Goal: Information Seeking & Learning: Learn about a topic

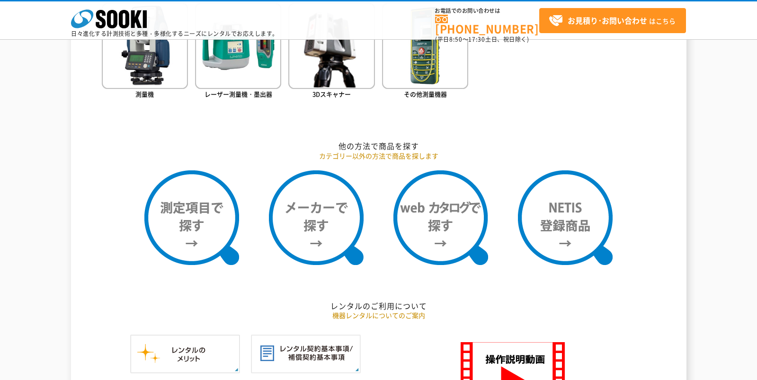
scroll to position [710, 0]
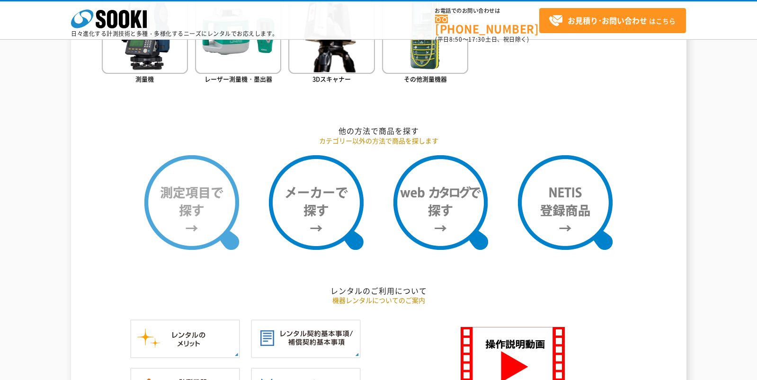
click at [196, 220] on img at bounding box center [191, 202] width 95 height 95
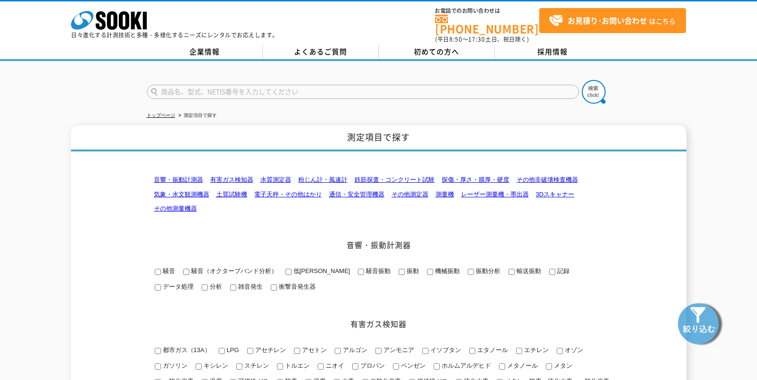
click at [265, 86] on input "text" at bounding box center [363, 92] width 432 height 14
type input "商品名、型式、NETIS番号を入力してください"
click at [123, 16] on icon "株式会社 ソーキ" at bounding box center [109, 20] width 76 height 19
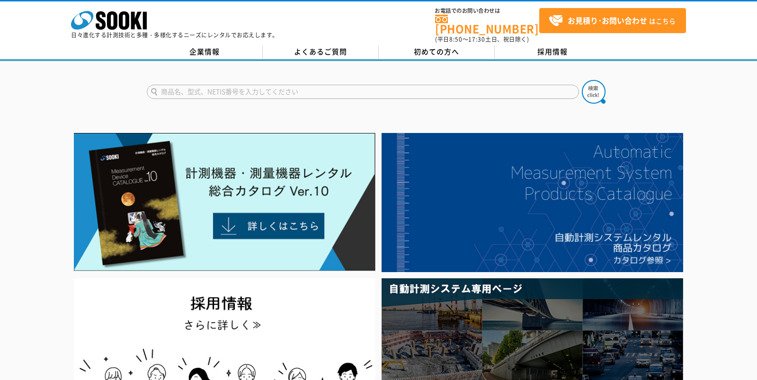
click at [257, 85] on input "text" at bounding box center [363, 92] width 432 height 14
type input "XRP-3000"
click at [581, 80] on button at bounding box center [593, 92] width 24 height 24
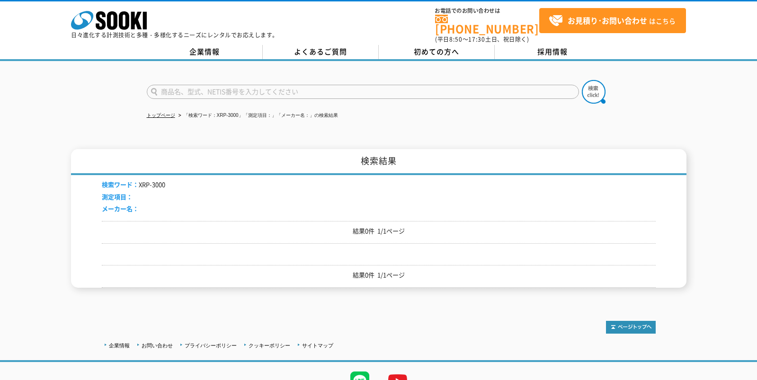
click at [185, 85] on input "text" at bounding box center [363, 92] width 432 height 14
type input "XPR-3000"
click at [581, 80] on button at bounding box center [593, 92] width 24 height 24
click at [217, 85] on input "text" at bounding box center [363, 92] width 432 height 14
type input "紫外線強度計　照度計"
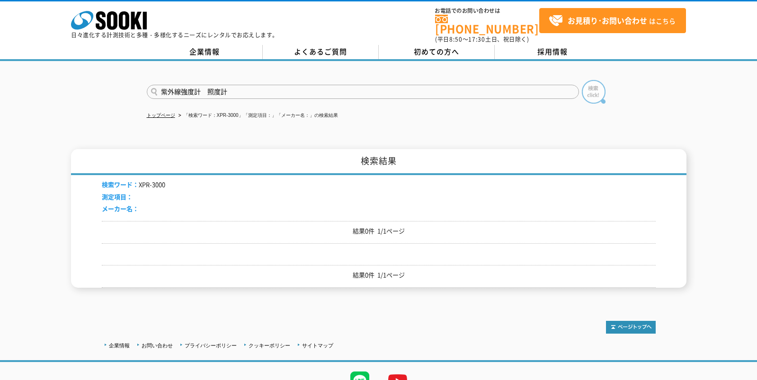
click at [595, 85] on img at bounding box center [593, 92] width 24 height 24
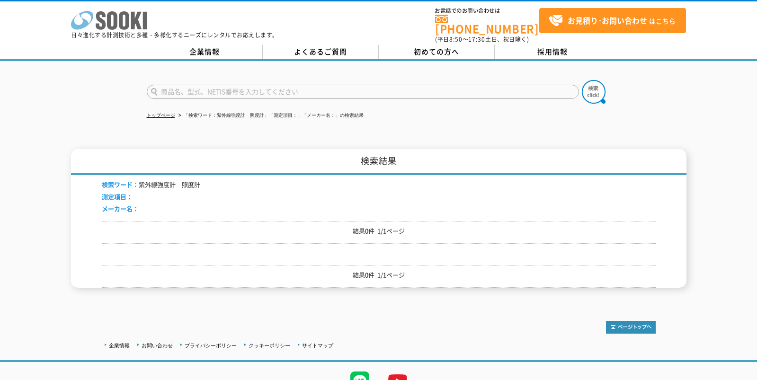
click at [116, 17] on icon at bounding box center [112, 20] width 10 height 18
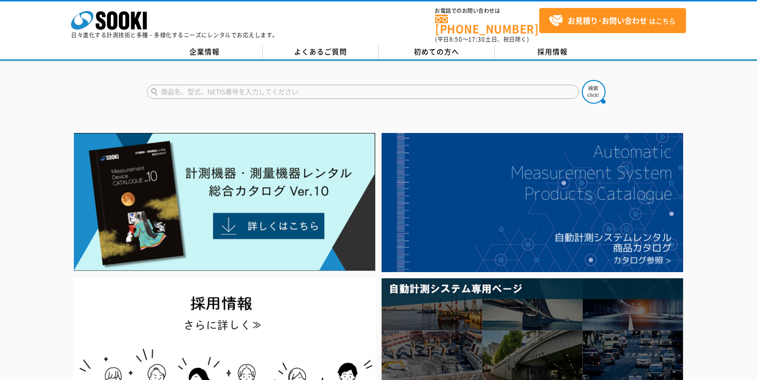
click at [221, 85] on input "text" at bounding box center [363, 92] width 432 height 14
click at [203, 86] on input "text" at bounding box center [363, 92] width 432 height 14
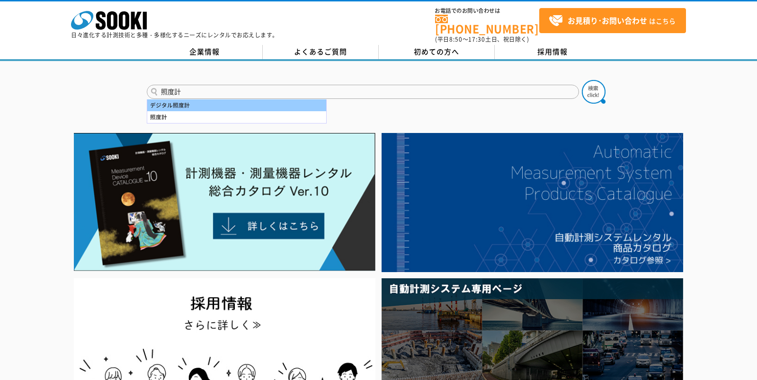
click at [181, 100] on div "デジタル照度計" at bounding box center [236, 105] width 179 height 12
type input "デジタル照度計"
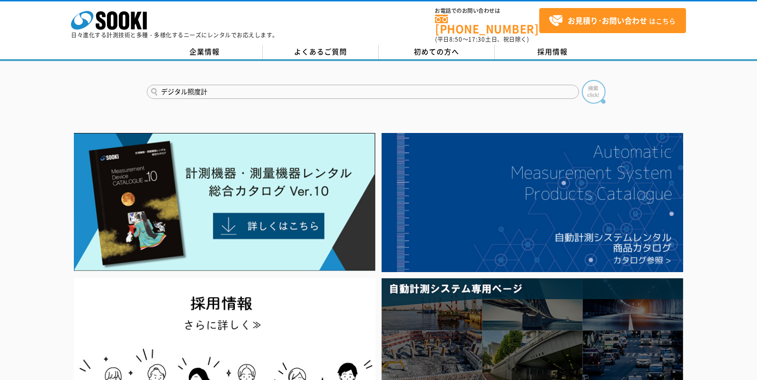
click at [602, 90] on img at bounding box center [593, 92] width 24 height 24
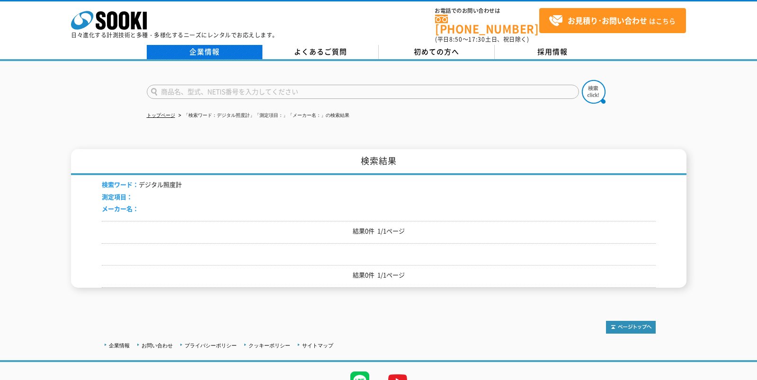
click at [215, 45] on link "企業情報" at bounding box center [205, 52] width 116 height 14
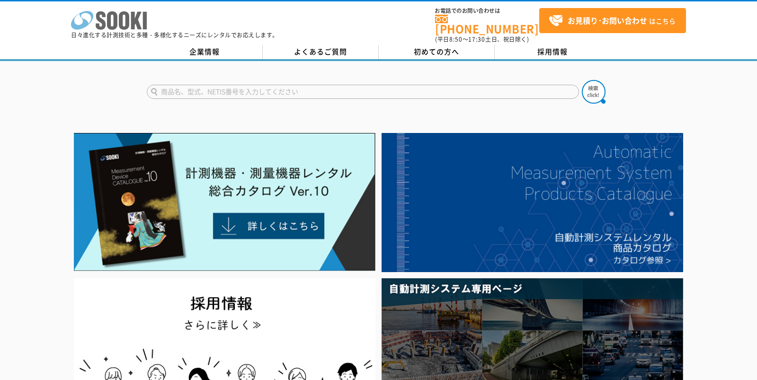
click at [143, 19] on rect at bounding box center [145, 21] width 4 height 18
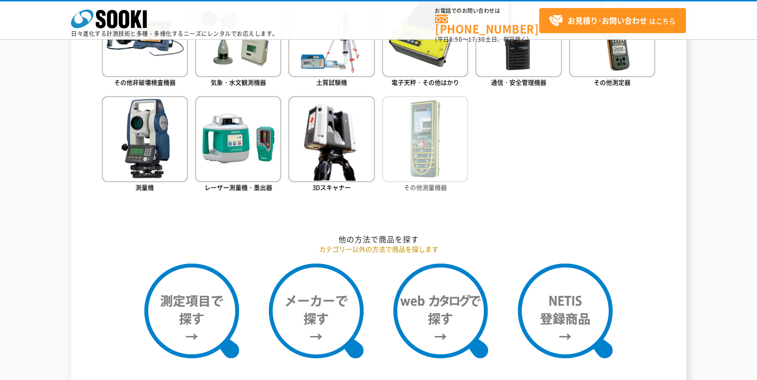
scroll to position [757, 0]
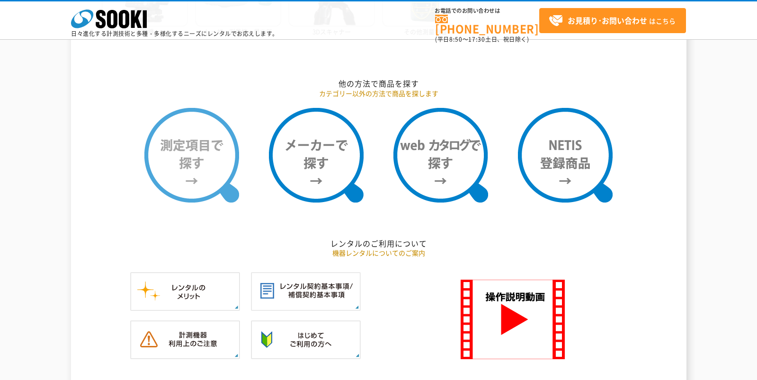
click at [193, 160] on img at bounding box center [191, 155] width 95 height 95
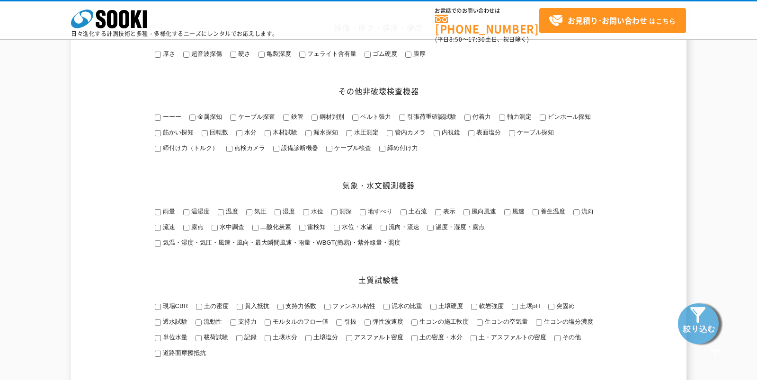
scroll to position [662, 0]
click at [158, 246] on input "気温・湿度・気圧・風速・風向・最大瞬間風速・雨量・WBGT(簡易)・紫外線量・照度" at bounding box center [158, 243] width 6 height 6
click at [299, 246] on span "気温・湿度・気圧・風速・風向・最大瞬間風速・雨量・WBGT(簡易)・紫外線量・照度" at bounding box center [281, 241] width 240 height 7
click at [161, 246] on input "気温・湿度・気圧・風速・風向・最大瞬間風速・雨量・WBGT(簡易)・紫外線量・照度" at bounding box center [158, 243] width 6 height 6
drag, startPoint x: 155, startPoint y: 273, endPoint x: 169, endPoint y: 274, distance: 14.7
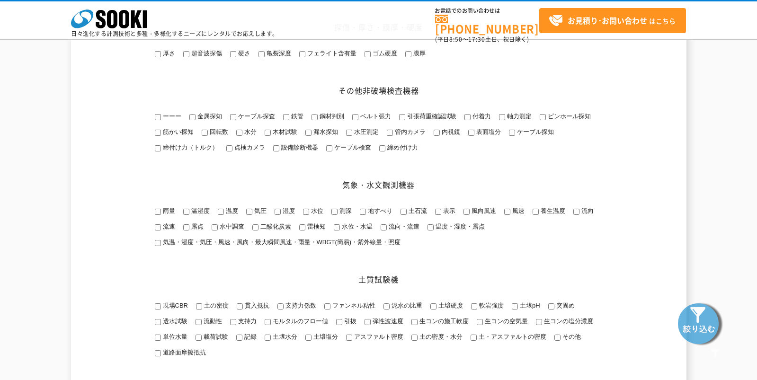
click at [157, 246] on input "気温・湿度・気圧・風速・風向・最大瞬間風速・雨量・WBGT(簡易)・紫外線量・照度" at bounding box center [158, 243] width 6 height 6
checkbox input "true"
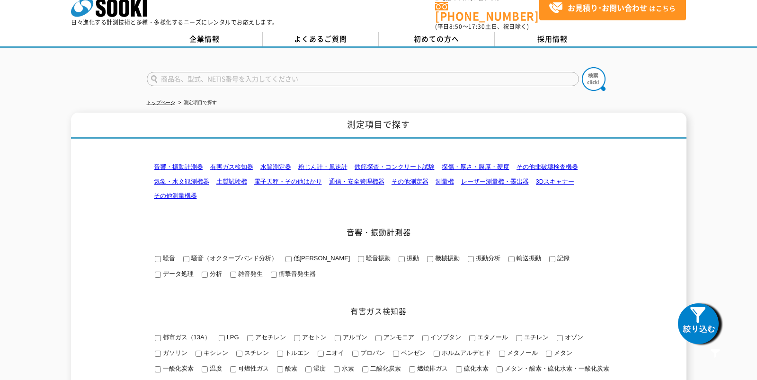
scroll to position [0, 0]
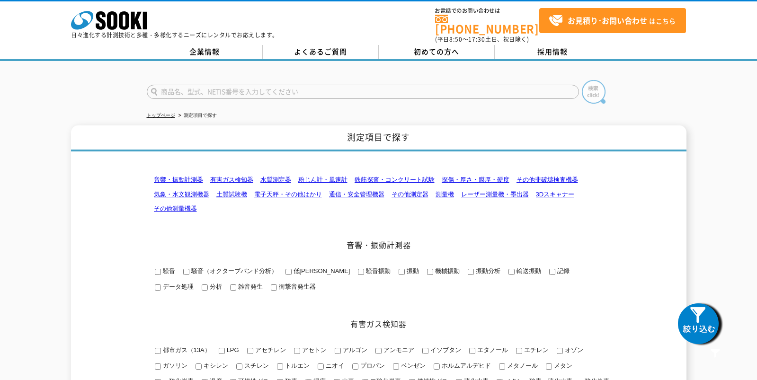
click at [595, 85] on img at bounding box center [593, 92] width 24 height 24
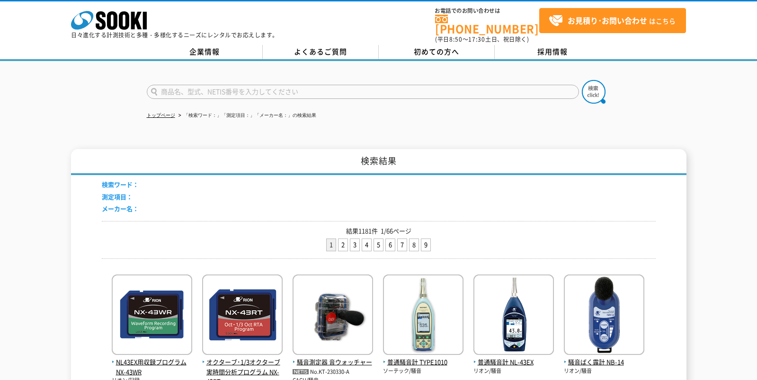
click at [206, 86] on input "text" at bounding box center [363, 92] width 432 height 14
type input "商品名、型式、NETIS番号を入力してください"
click at [111, 25] on icon at bounding box center [112, 20] width 10 height 18
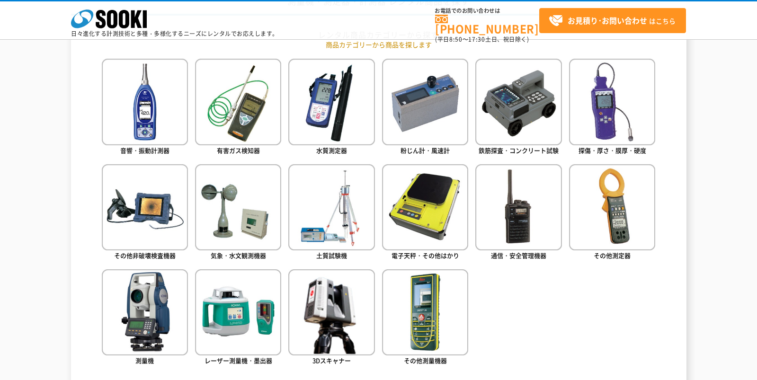
scroll to position [426, 0]
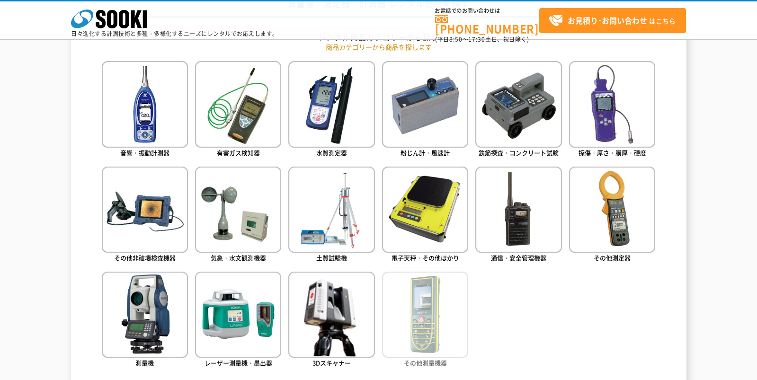
click at [439, 314] on img at bounding box center [425, 315] width 86 height 86
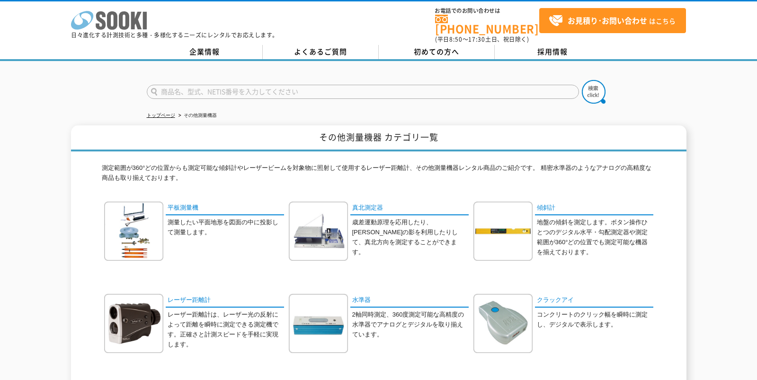
click at [123, 21] on icon "株式会社 ソーキ" at bounding box center [109, 20] width 76 height 19
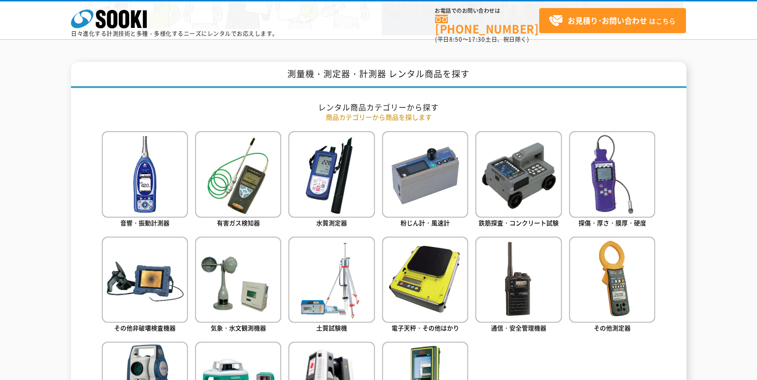
scroll to position [520, 0]
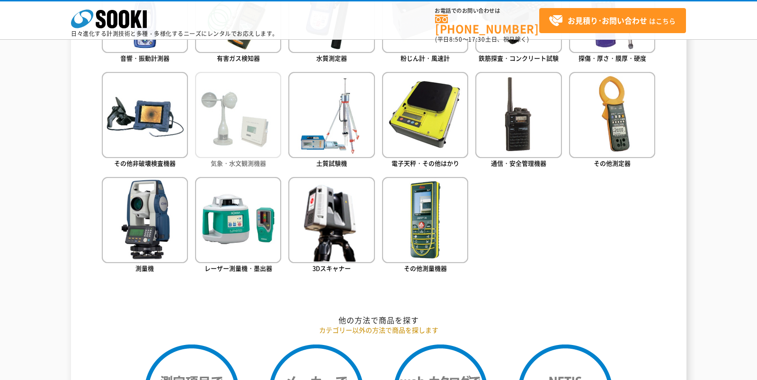
click at [240, 136] on img at bounding box center [238, 115] width 86 height 86
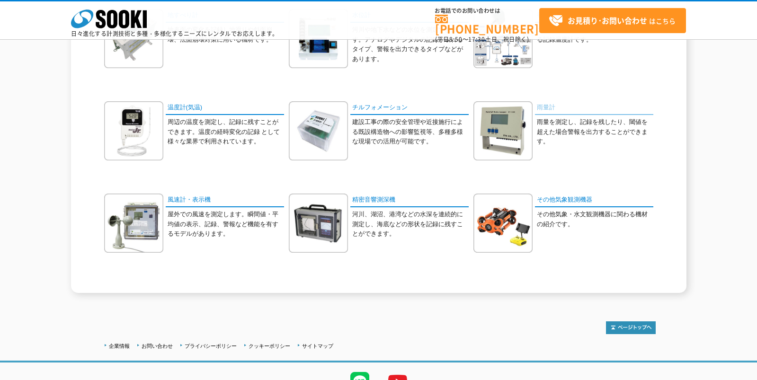
scroll to position [242, 0]
click at [575, 201] on link "その他気象観測機器" at bounding box center [594, 200] width 118 height 14
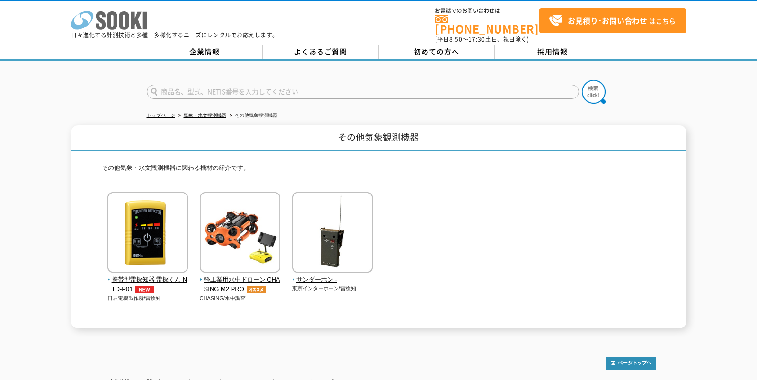
click at [127, 25] on icon at bounding box center [124, 20] width 10 height 18
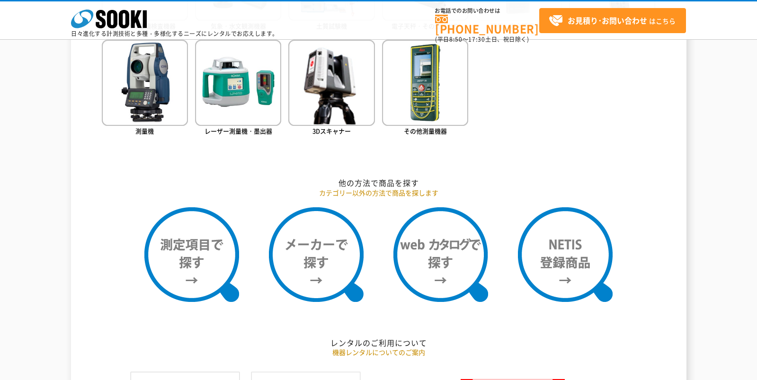
scroll to position [662, 0]
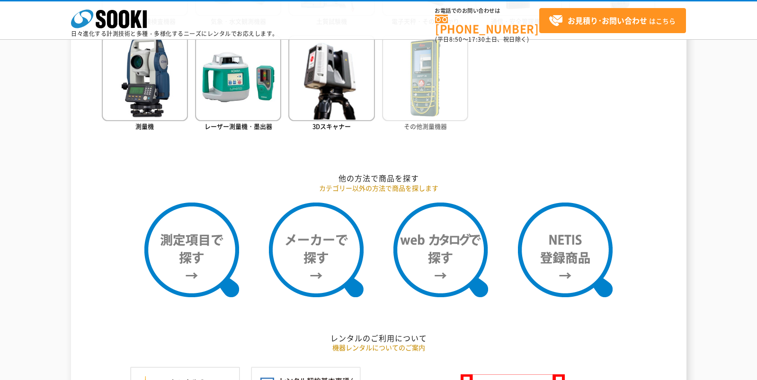
click at [424, 83] on img at bounding box center [425, 78] width 86 height 86
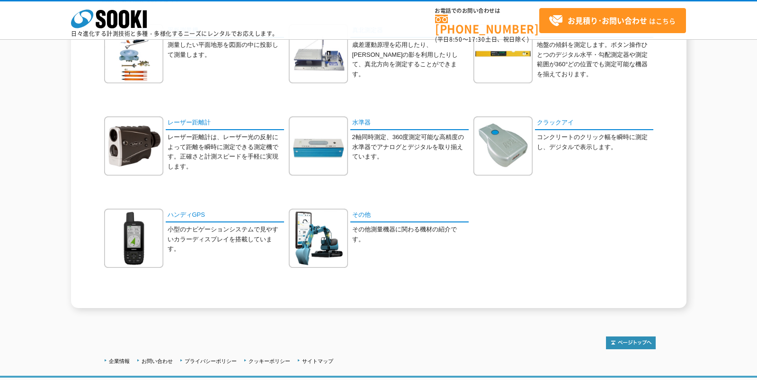
scroll to position [142, 0]
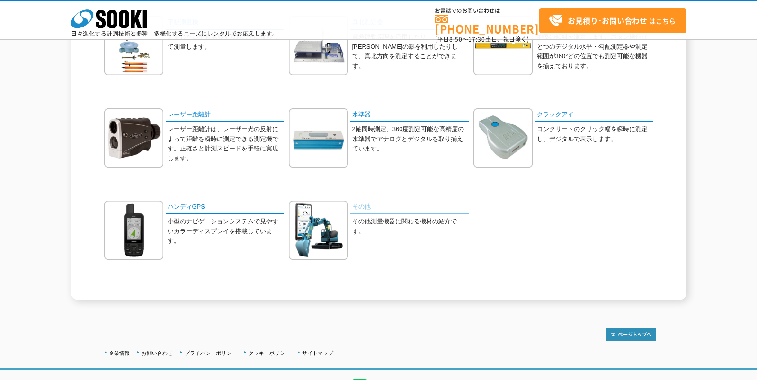
click at [367, 206] on link "その他" at bounding box center [409, 208] width 118 height 14
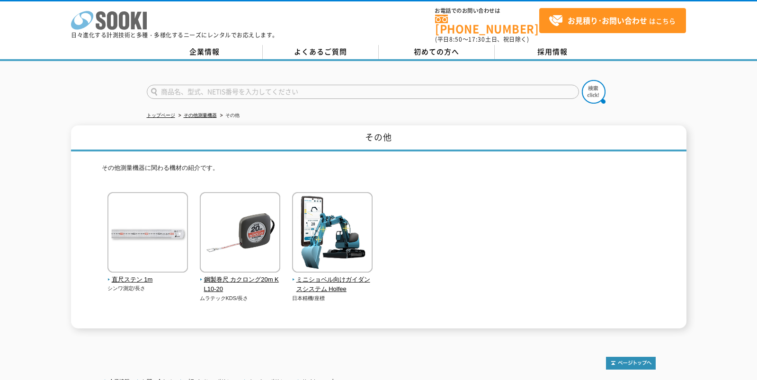
click at [123, 22] on icon at bounding box center [124, 20] width 10 height 18
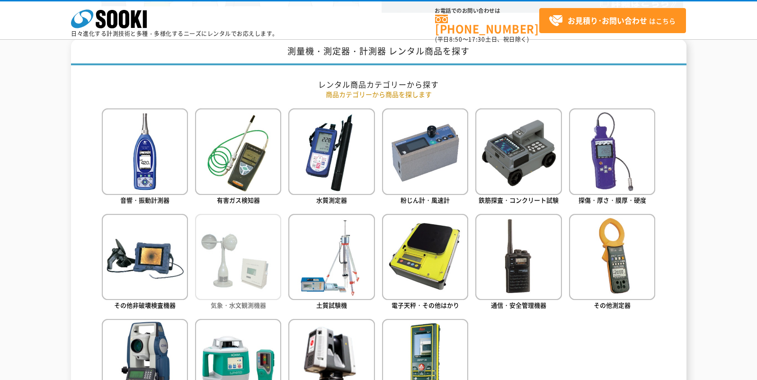
scroll to position [426, 0]
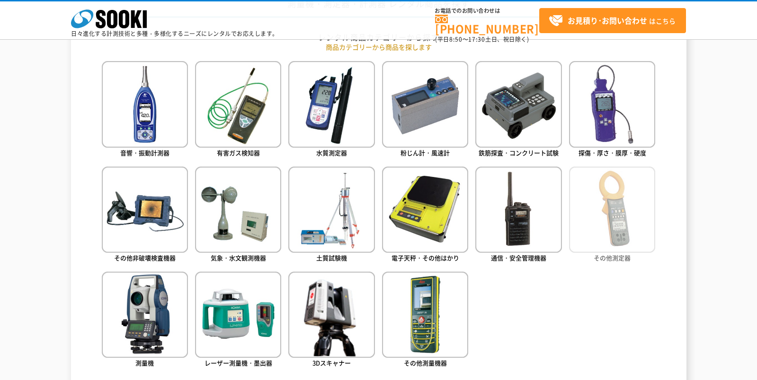
click at [612, 242] on img at bounding box center [612, 210] width 86 height 86
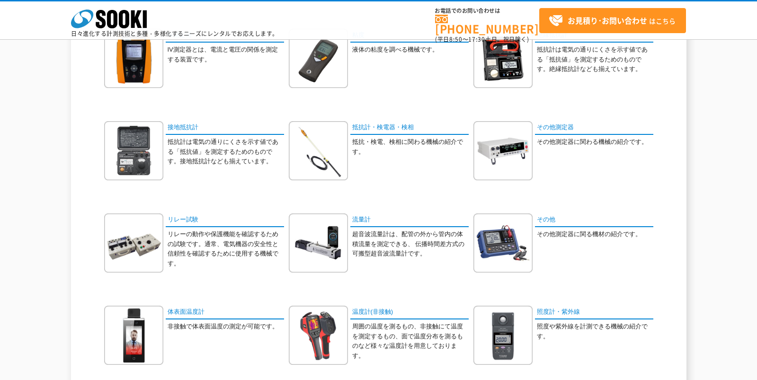
scroll to position [331, 0]
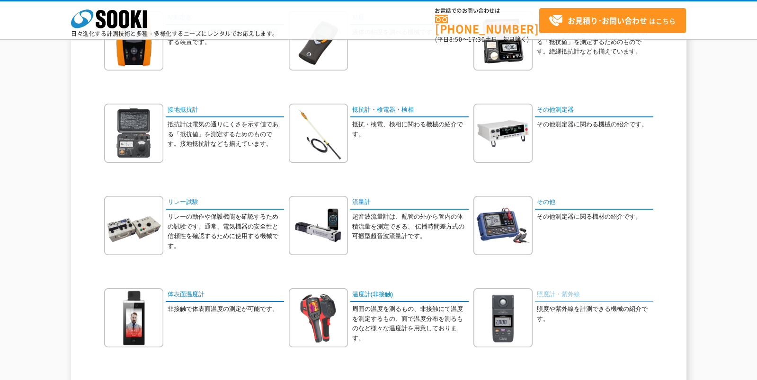
click at [568, 294] on link "照度計・紫外線" at bounding box center [594, 295] width 118 height 14
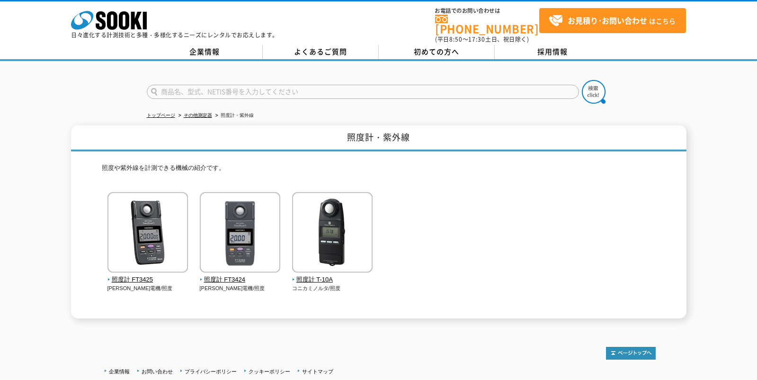
click at [458, 238] on div "照度計 FT3425 [PERSON_NAME]電機/照度" at bounding box center [379, 251] width 554 height 119
